Goal: Task Accomplishment & Management: Manage account settings

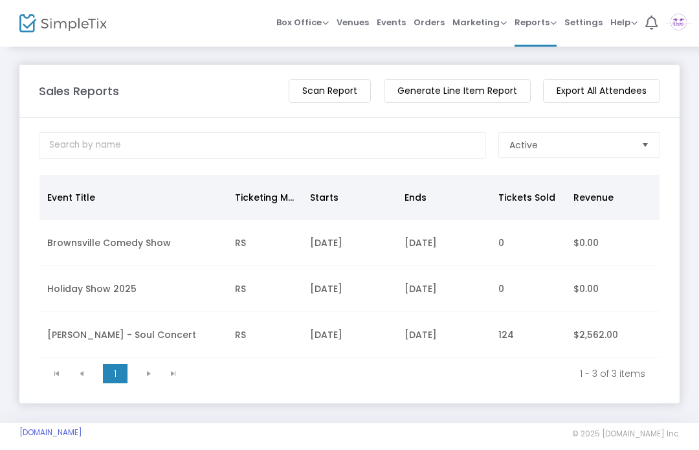
click at [677, 28] on img at bounding box center [679, 23] width 27 height 23
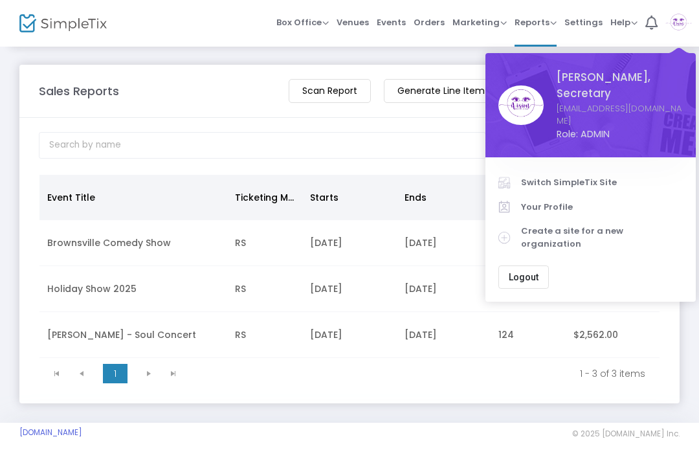
click at [528, 272] on span "Logout" at bounding box center [524, 277] width 30 height 10
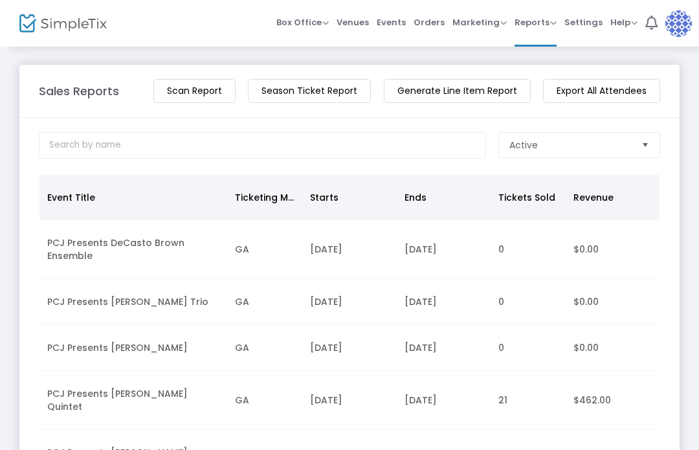
click at [528, 398] on td "21" at bounding box center [528, 400] width 75 height 59
